Goal: Navigation & Orientation: Find specific page/section

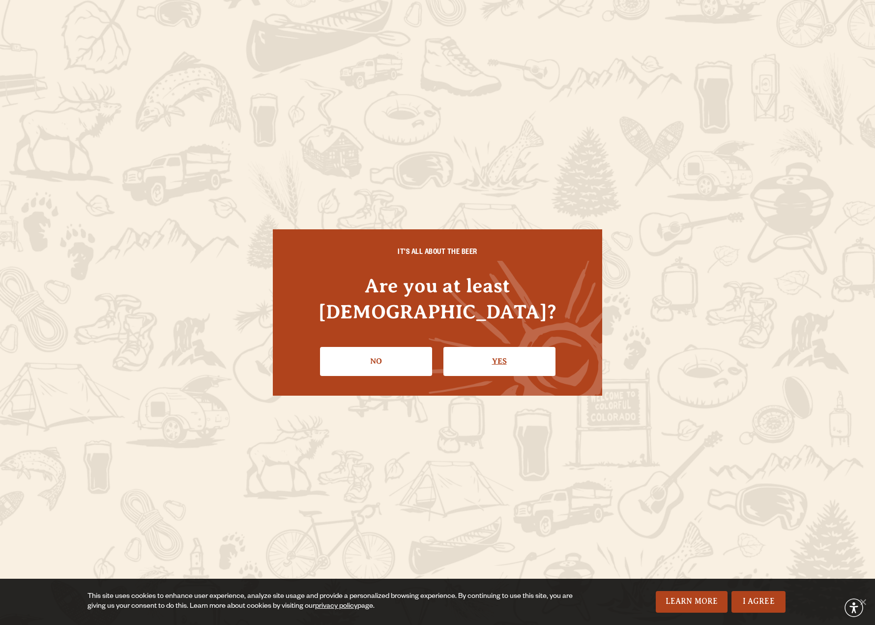
click at [543, 351] on link "Yes" at bounding box center [500, 361] width 112 height 29
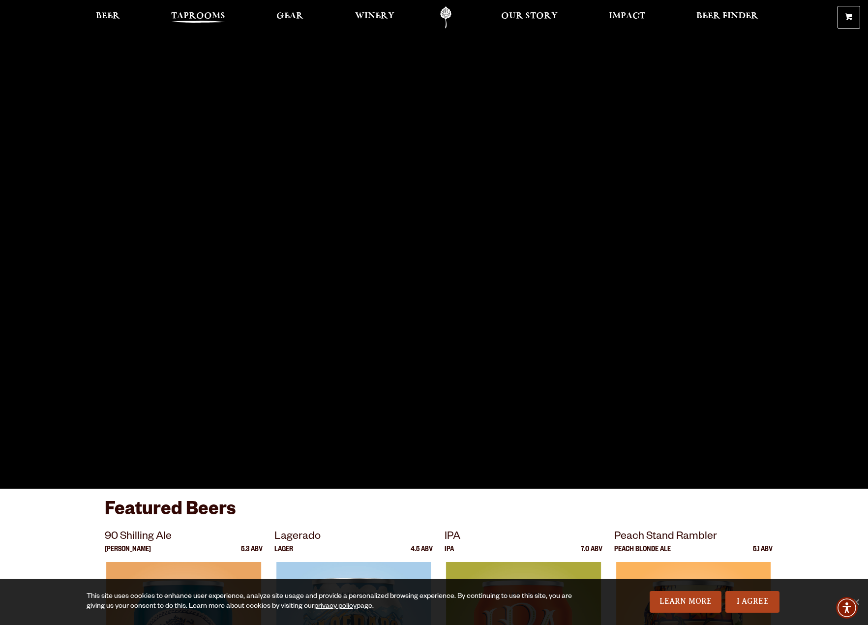
click at [191, 12] on span "Taprooms" at bounding box center [198, 16] width 54 height 8
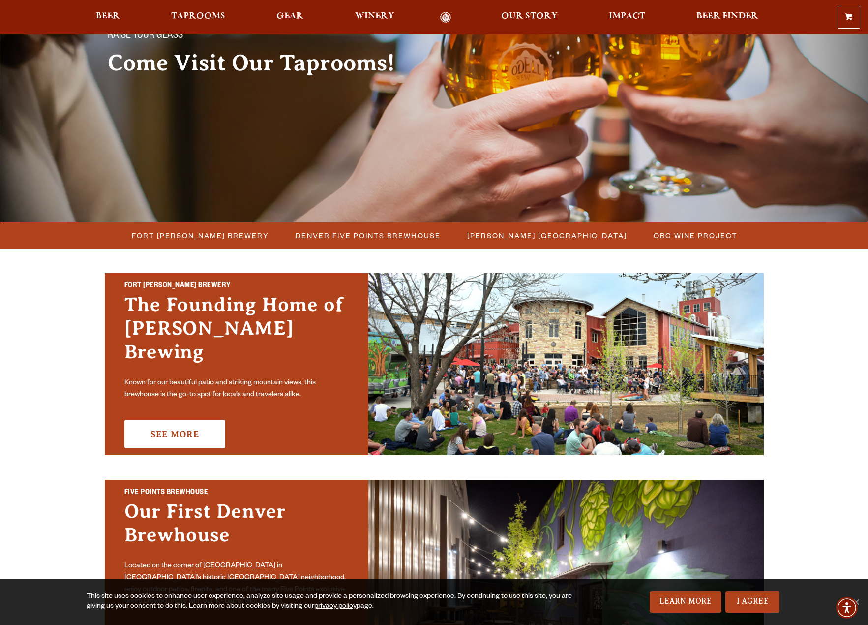
scroll to position [148, 0]
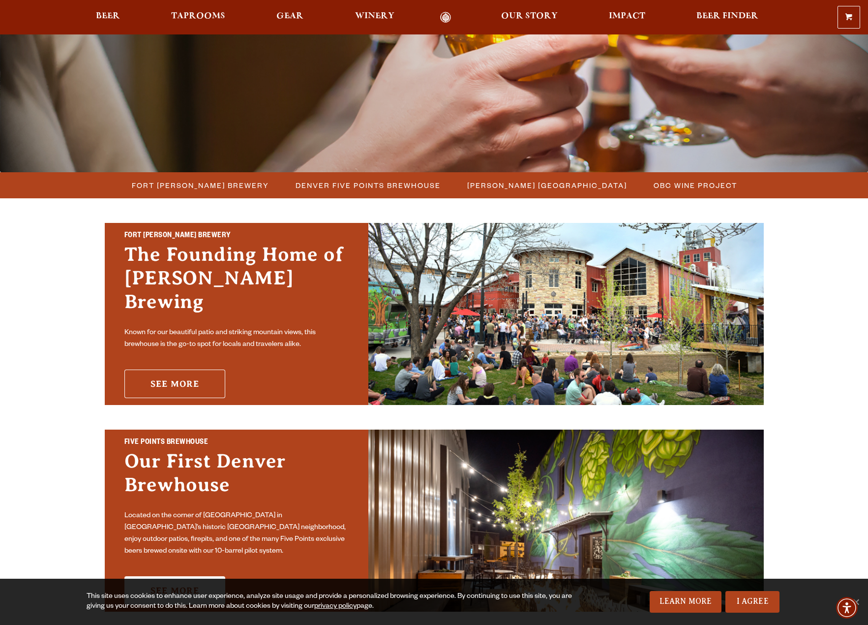
click at [169, 379] on link "See More" at bounding box center [174, 383] width 101 height 29
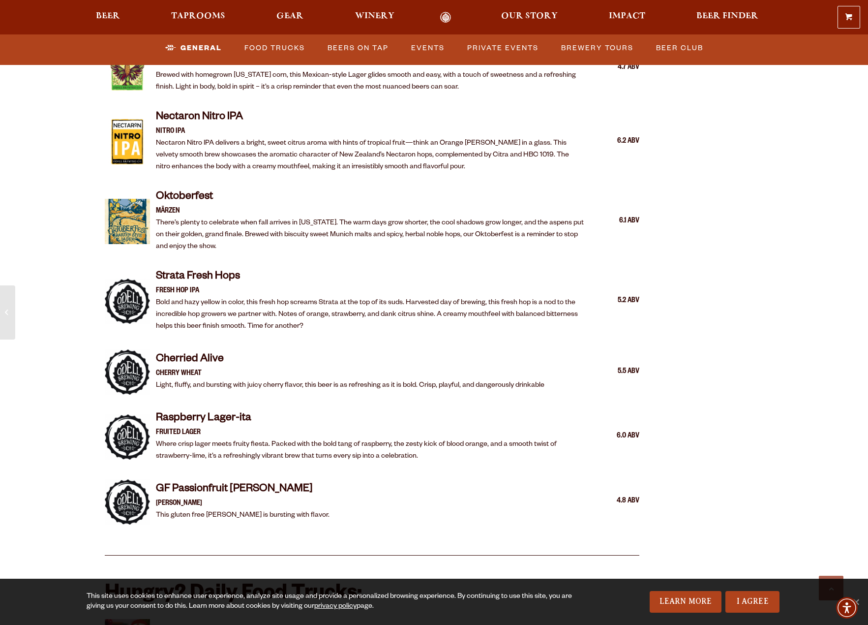
scroll to position [1967, 0]
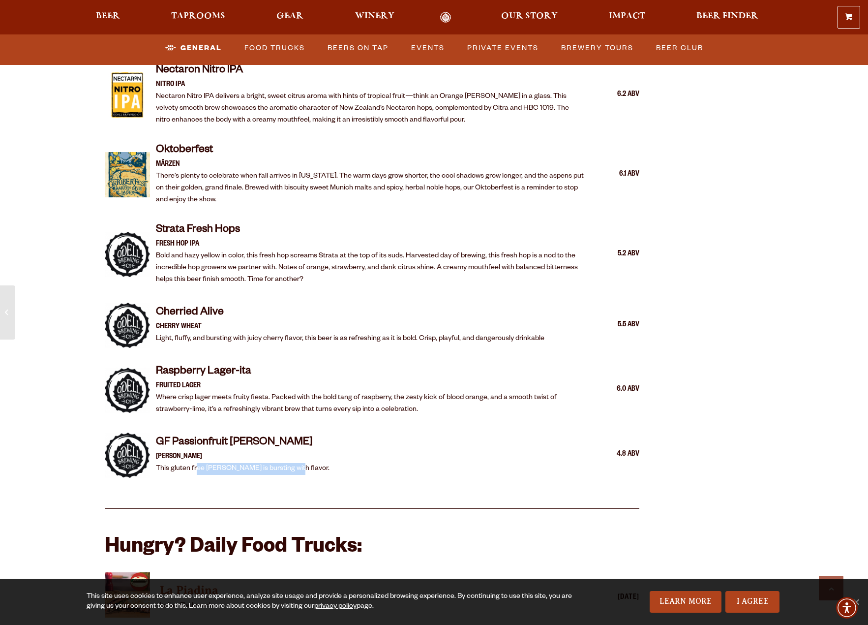
drag, startPoint x: 202, startPoint y: 460, endPoint x: 286, endPoint y: 461, distance: 83.6
click at [286, 463] on p "This gluten free seltzer is bursting with flavor." at bounding box center [243, 469] width 174 height 12
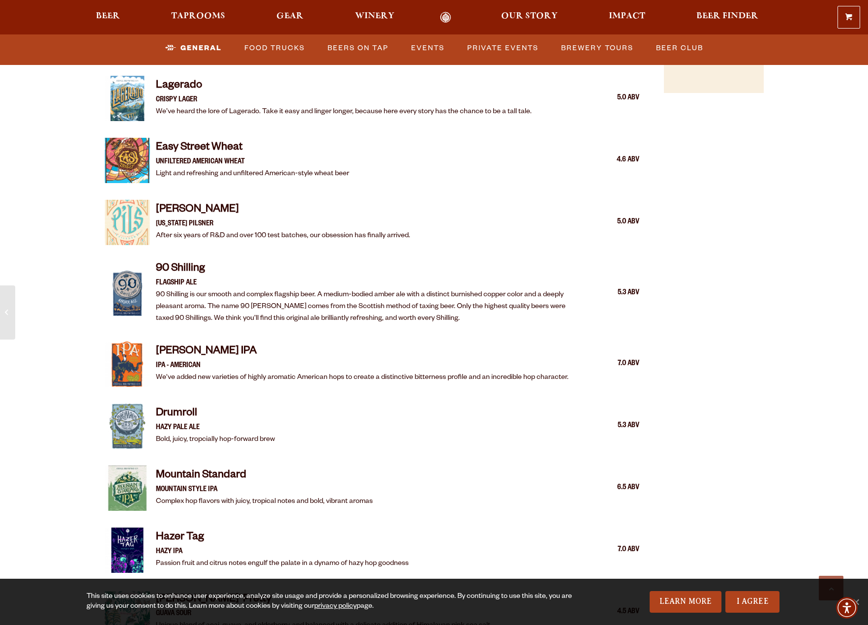
scroll to position [0, 0]
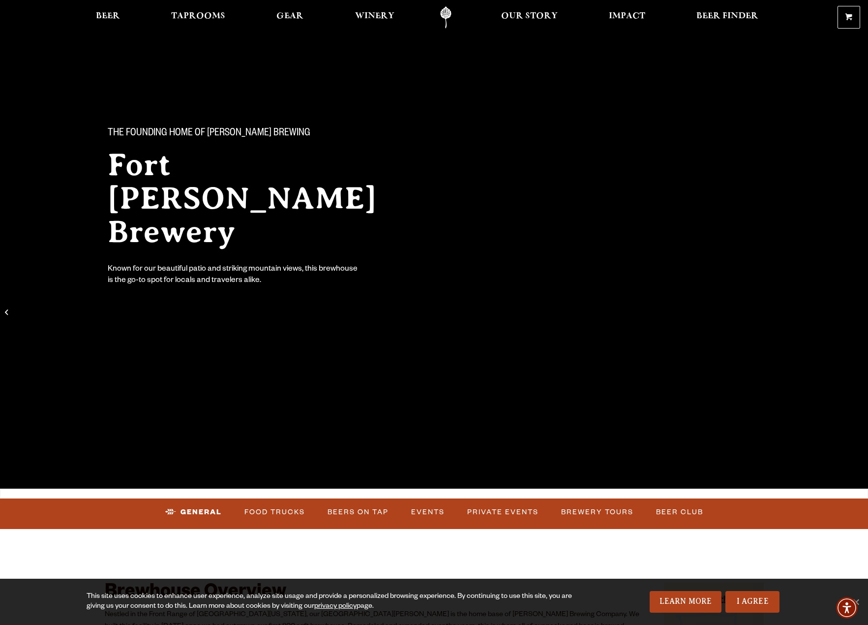
drag, startPoint x: 769, startPoint y: 462, endPoint x: 773, endPoint y: 188, distance: 274.5
